Goal: Task Accomplishment & Management: Complete application form

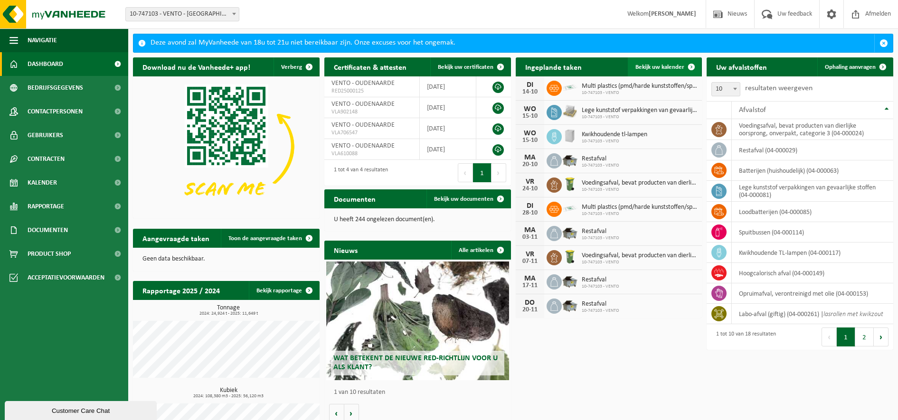
click at [676, 64] on span "Bekijk uw kalender" at bounding box center [660, 67] width 49 height 6
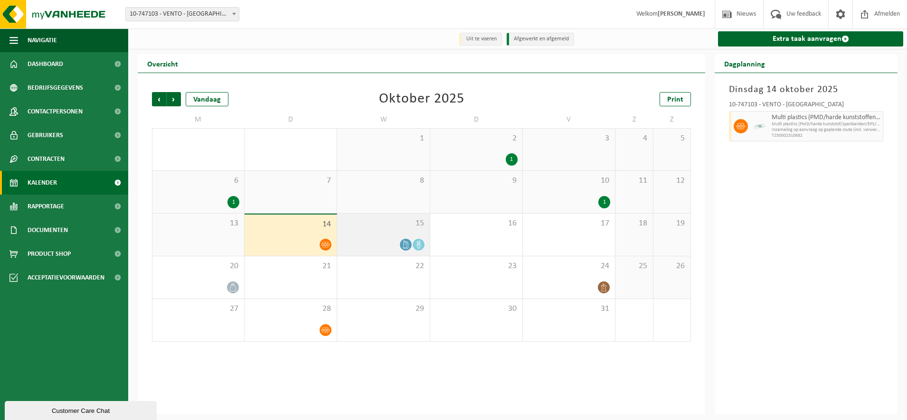
click at [403, 222] on span "15" at bounding box center [383, 224] width 83 height 10
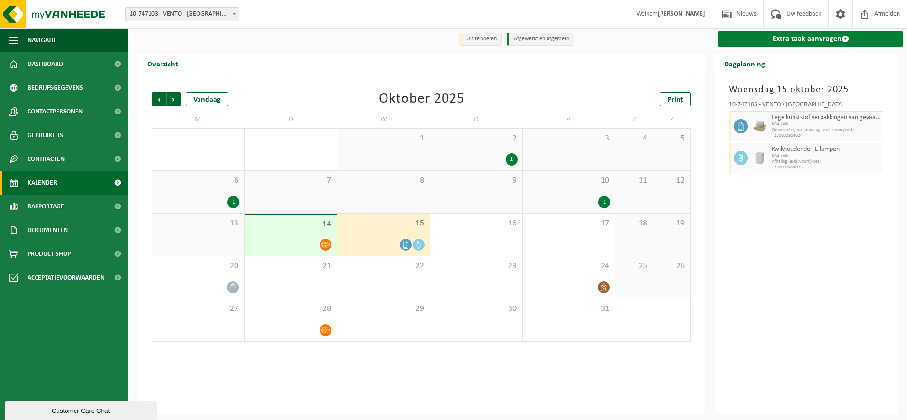
click at [816, 38] on link "Extra taak aanvragen" at bounding box center [810, 38] width 185 height 15
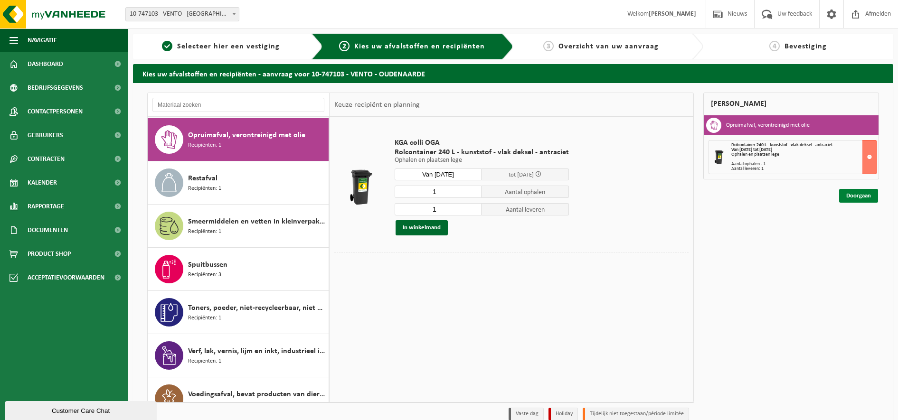
drag, startPoint x: 0, startPoint y: 0, endPoint x: 862, endPoint y: 196, distance: 883.9
click at [862, 196] on link "Doorgaan" at bounding box center [859, 196] width 39 height 14
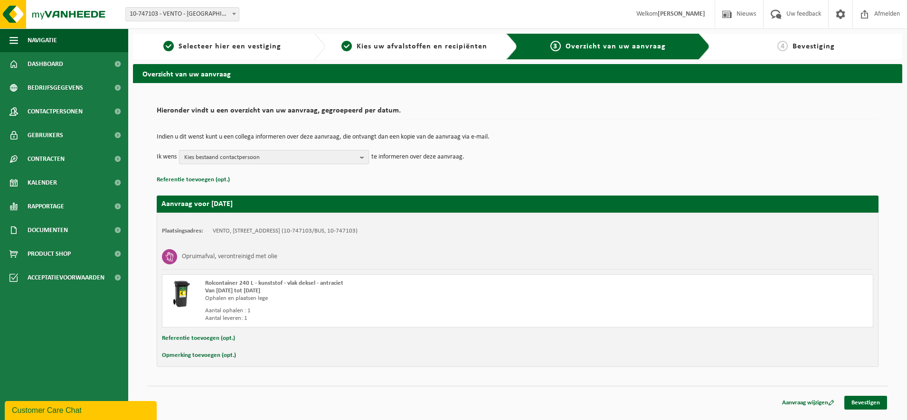
click at [225, 157] on span "Kies bestaand contactpersoon" at bounding box center [270, 158] width 172 height 14
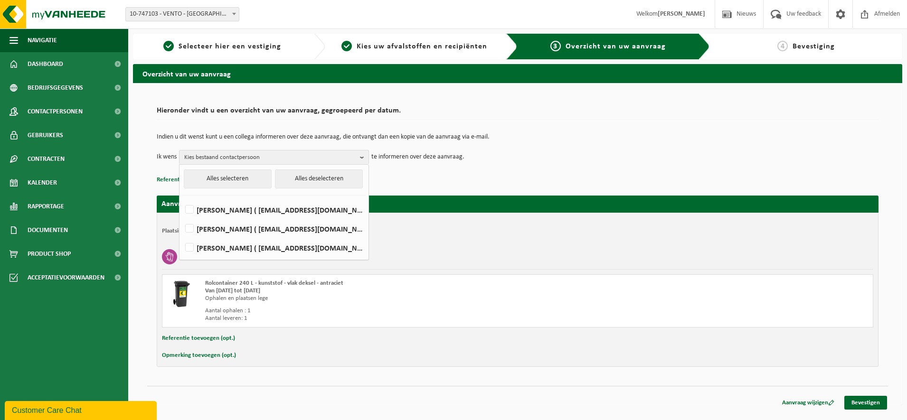
click at [393, 181] on p "Referentie toevoegen (opt.)" at bounding box center [518, 180] width 722 height 12
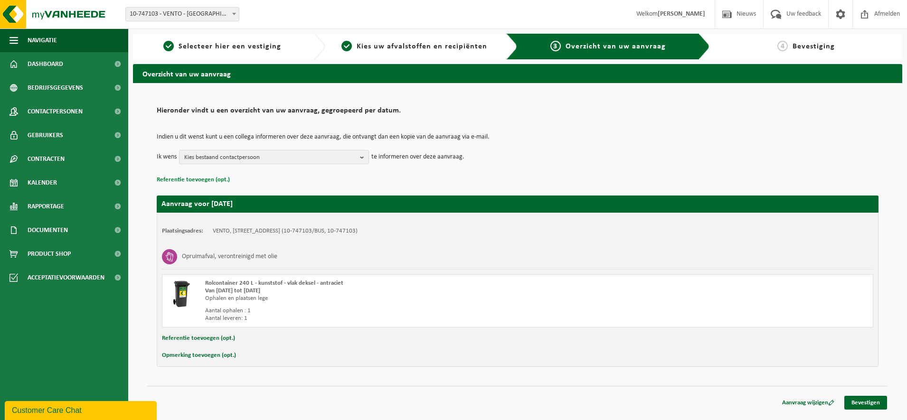
click at [203, 177] on button "Referentie toevoegen (opt.)" at bounding box center [193, 180] width 73 height 12
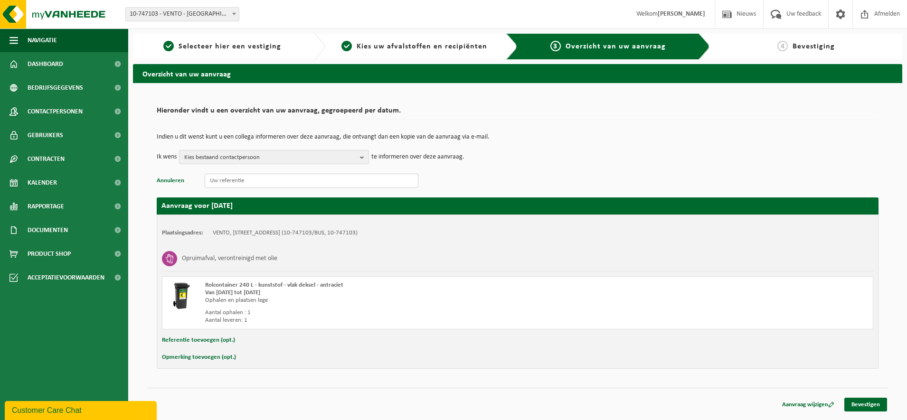
click at [220, 181] on input "text" at bounding box center [312, 181] width 214 height 14
click at [227, 181] on input "text" at bounding box center [312, 181] width 214 height 14
paste input "jordi.vanderbruggen@ventogroup.com"
type input "jordi.vanderbruggen@ventogroup.com"
click at [488, 183] on p "Annuleren jordi.vanderbruggen@ventogroup.com" at bounding box center [518, 181] width 722 height 14
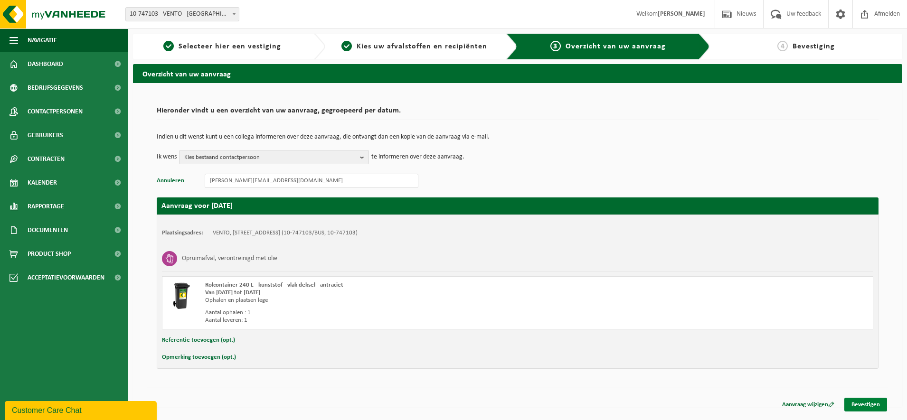
click at [860, 406] on link "Bevestigen" at bounding box center [866, 405] width 43 height 14
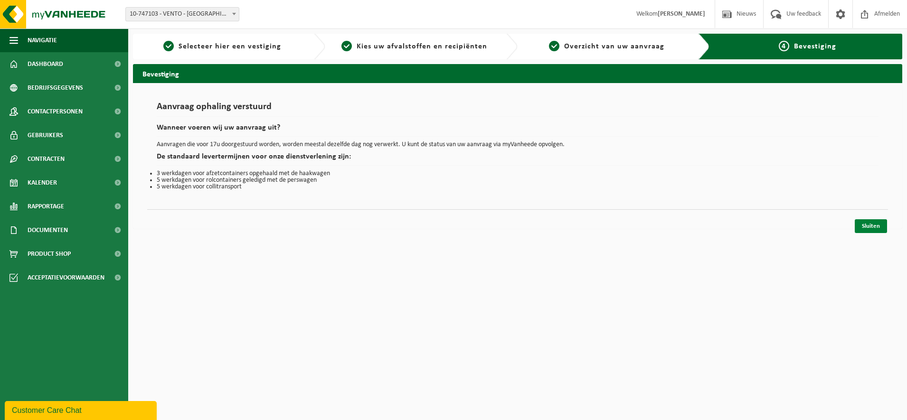
click at [874, 227] on link "Sluiten" at bounding box center [871, 227] width 32 height 14
